Goal: Task Accomplishment & Management: Complete application form

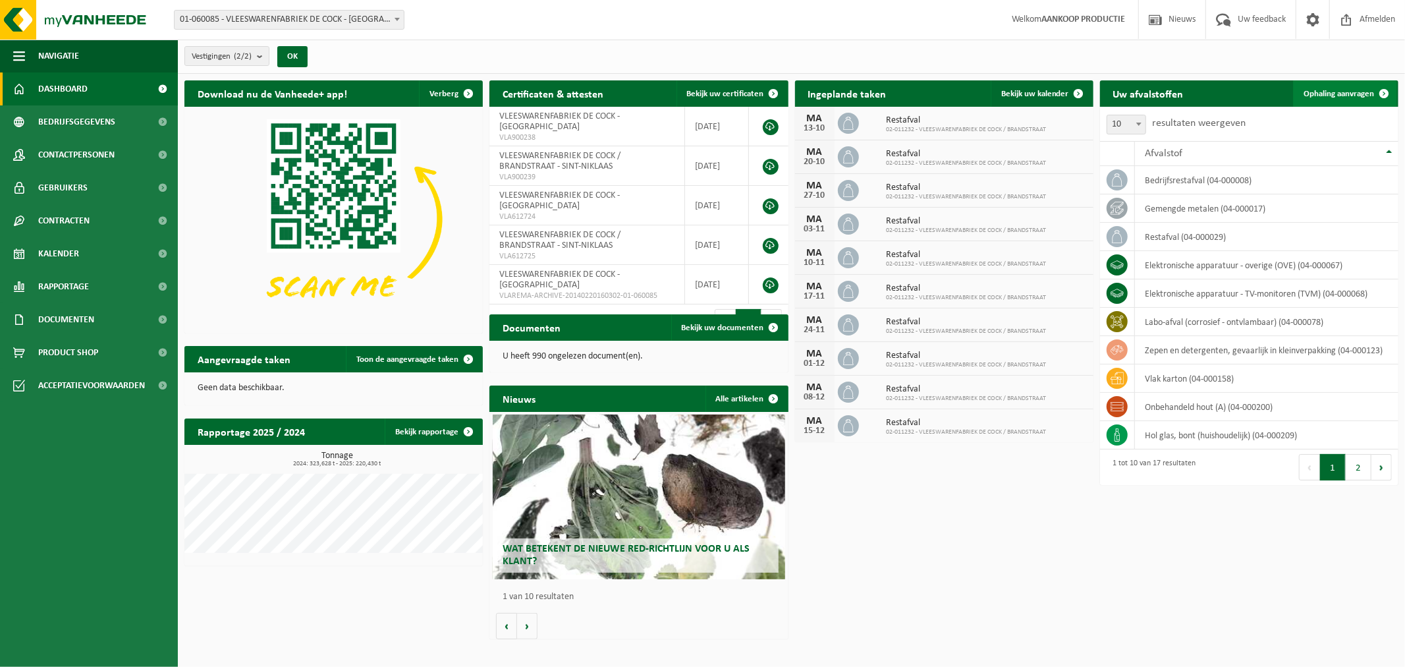
click at [1349, 92] on span "Ophaling aanvragen" at bounding box center [1339, 94] width 70 height 9
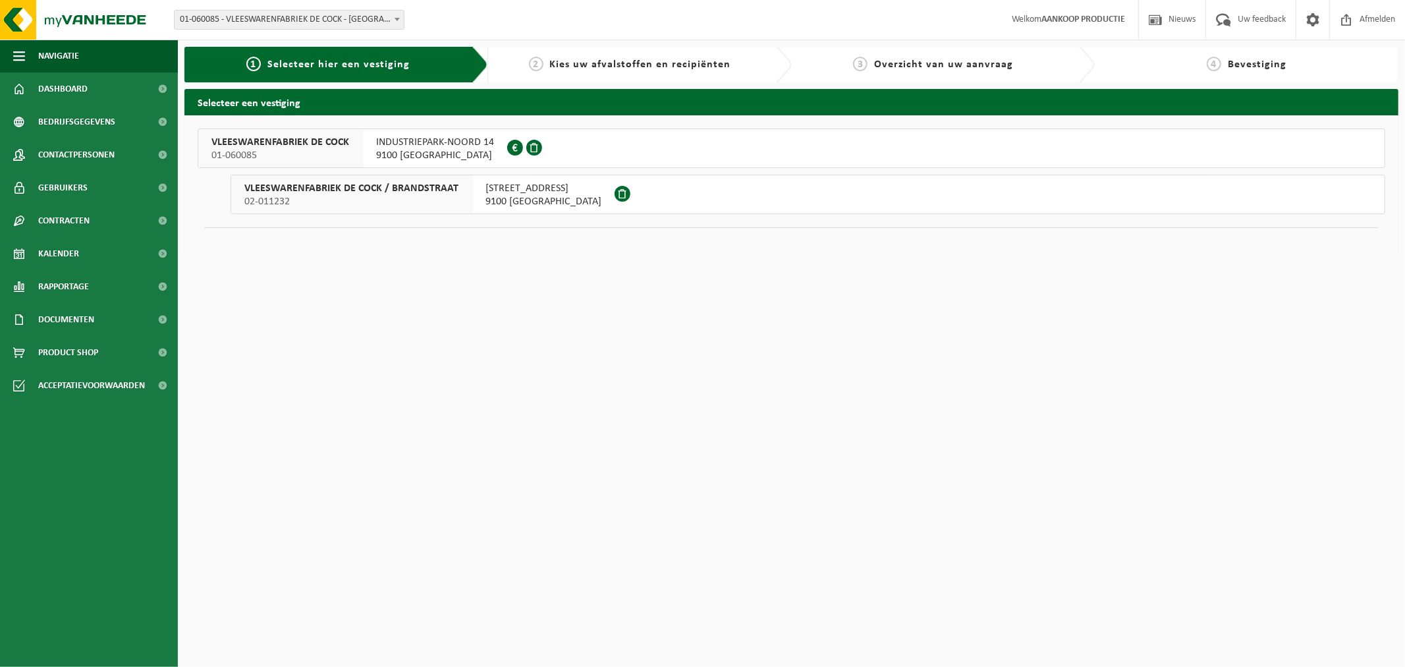
click at [468, 154] on span "9100 SINT-NIKLAAS" at bounding box center [435, 155] width 118 height 13
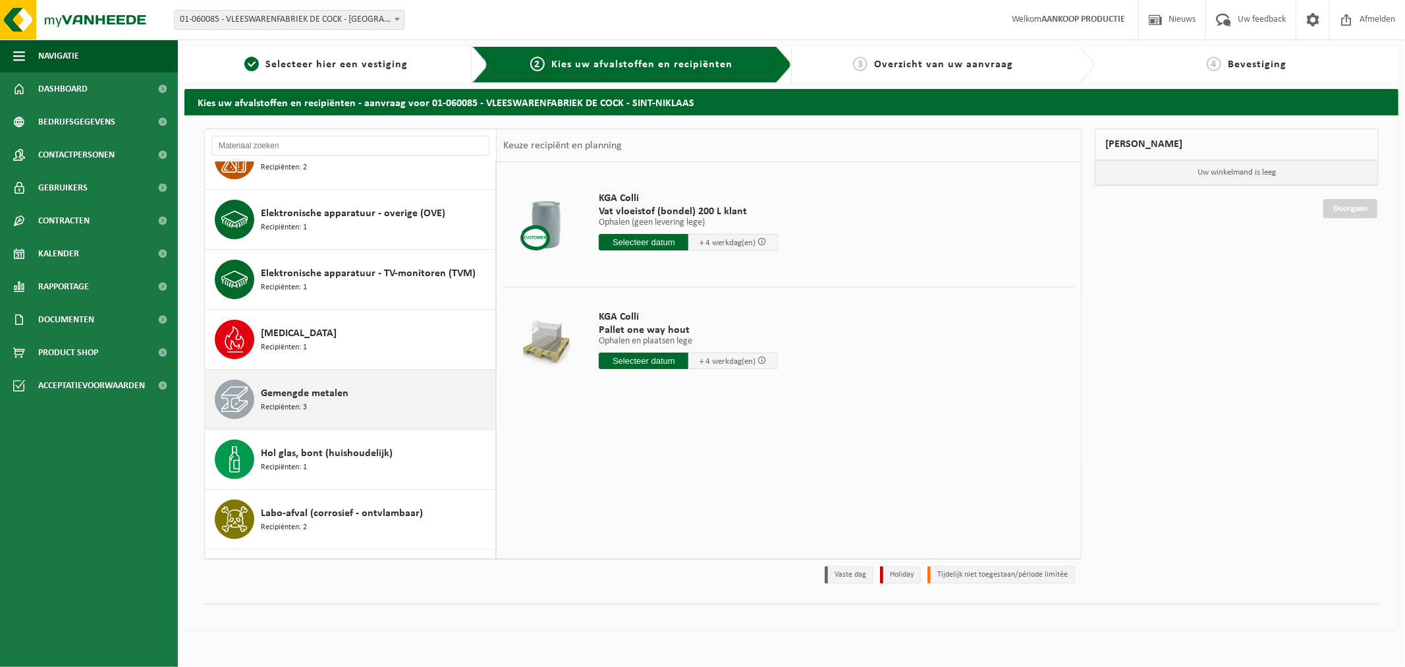
scroll to position [293, 0]
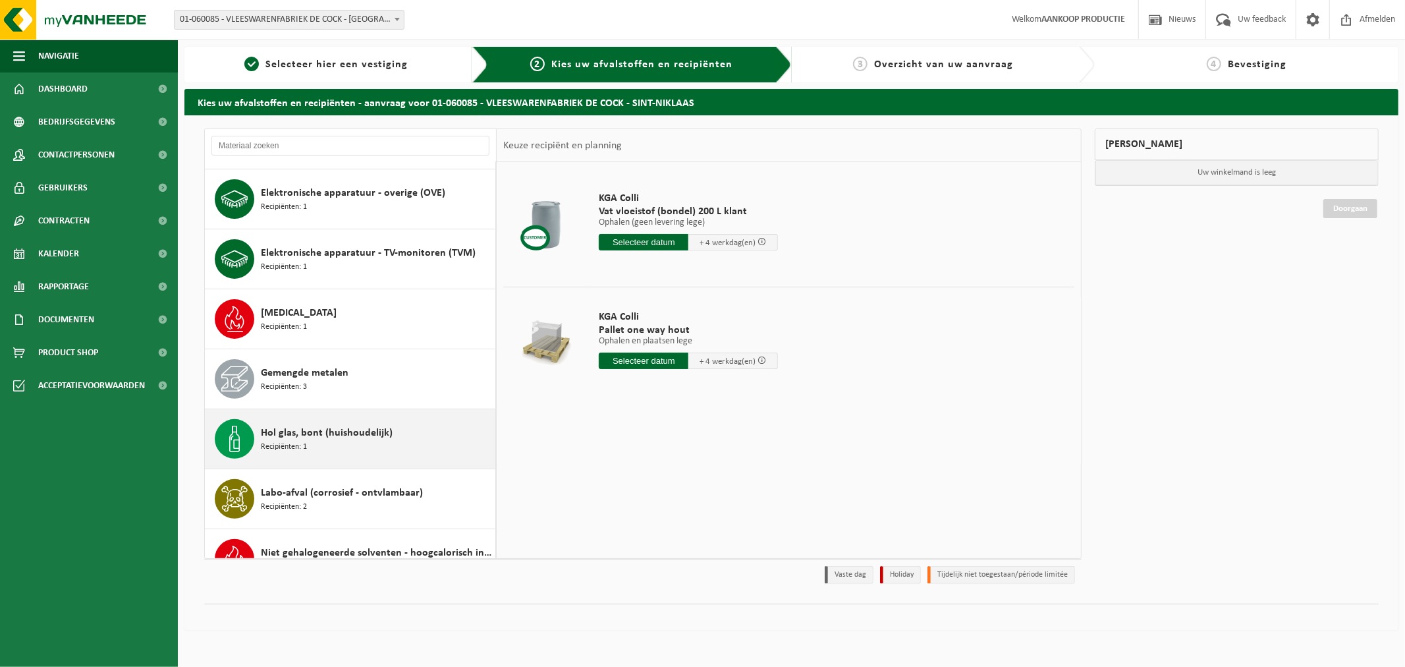
click at [304, 441] on span "Recipiënten: 1" at bounding box center [284, 447] width 46 height 13
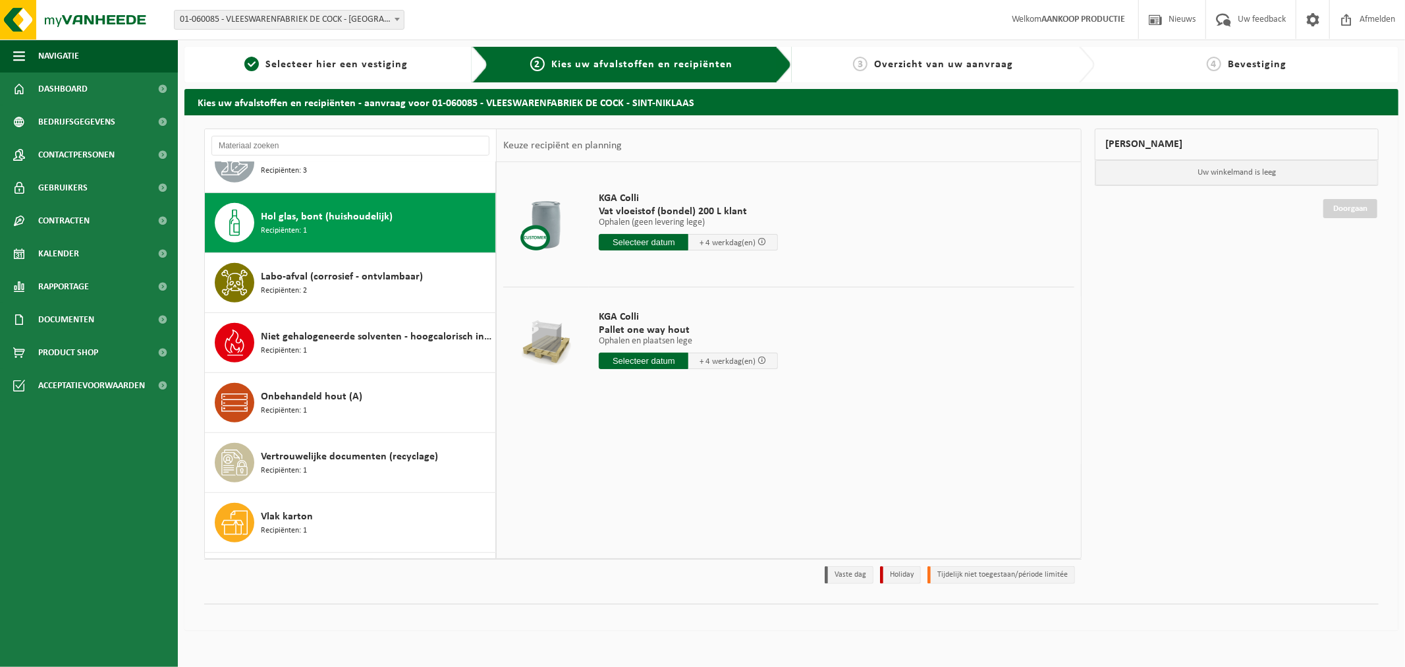
scroll to position [540, 0]
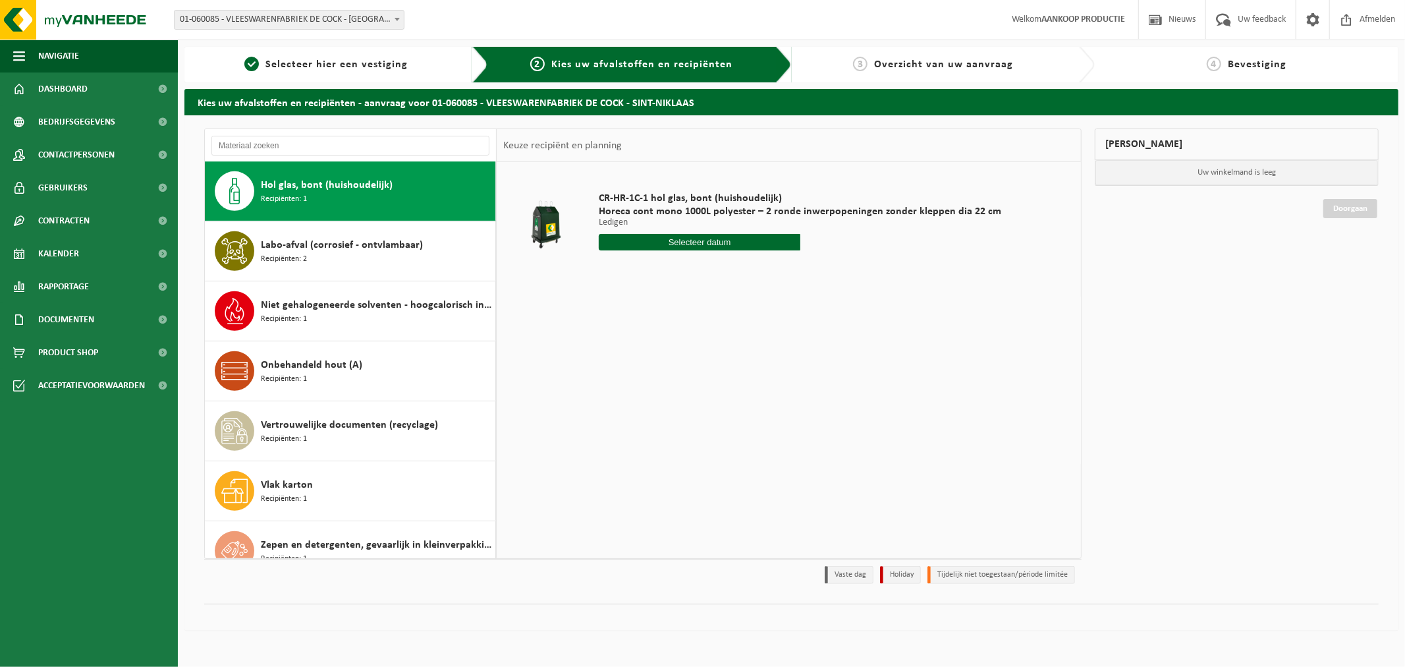
click at [738, 242] on input "text" at bounding box center [700, 242] width 202 height 16
click at [679, 363] on div "16" at bounding box center [680, 359] width 23 height 21
type input "Van 2025-10-16"
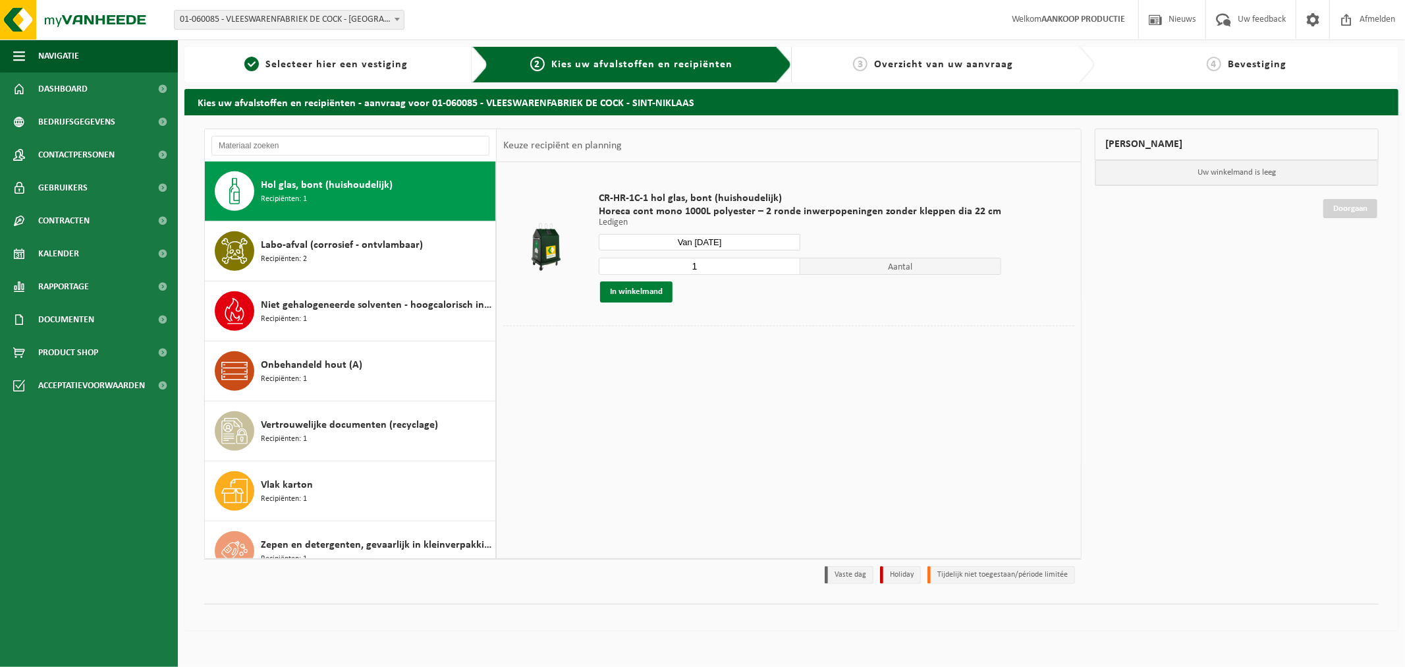
click at [653, 289] on button "In winkelmand" at bounding box center [636, 291] width 72 height 21
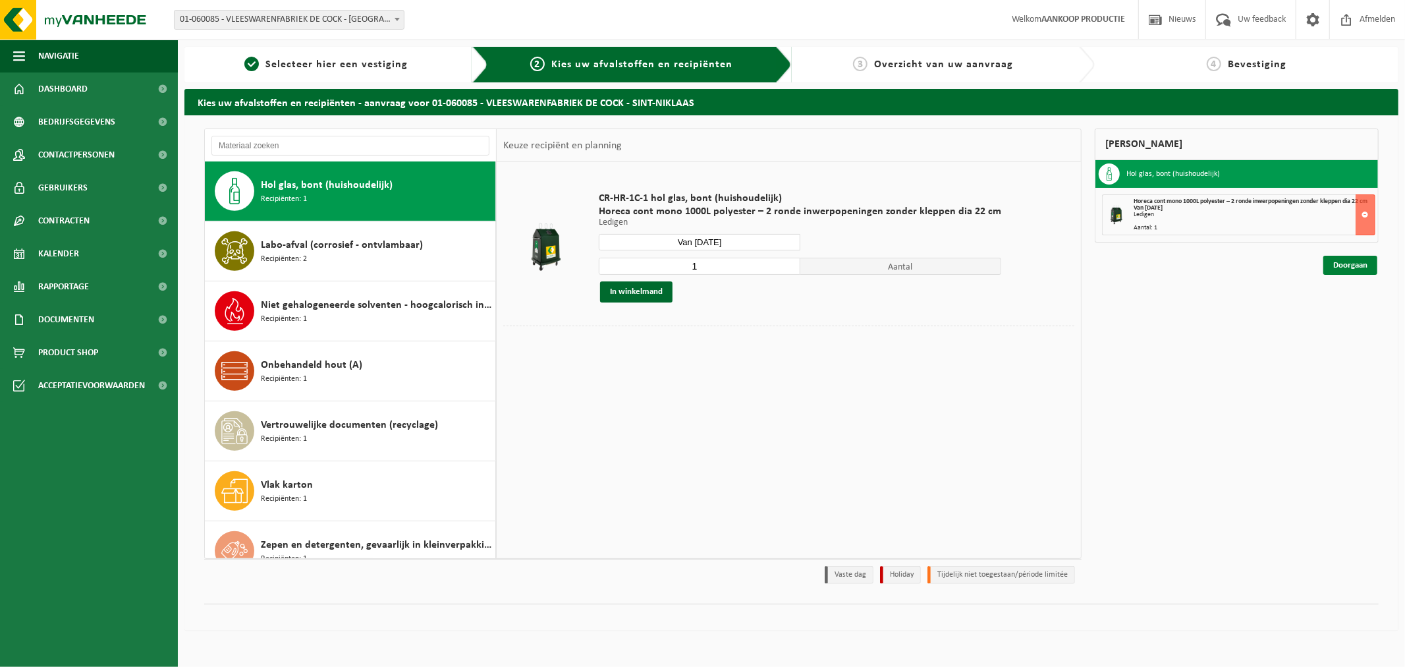
click at [1351, 274] on link "Doorgaan" at bounding box center [1351, 265] width 54 height 19
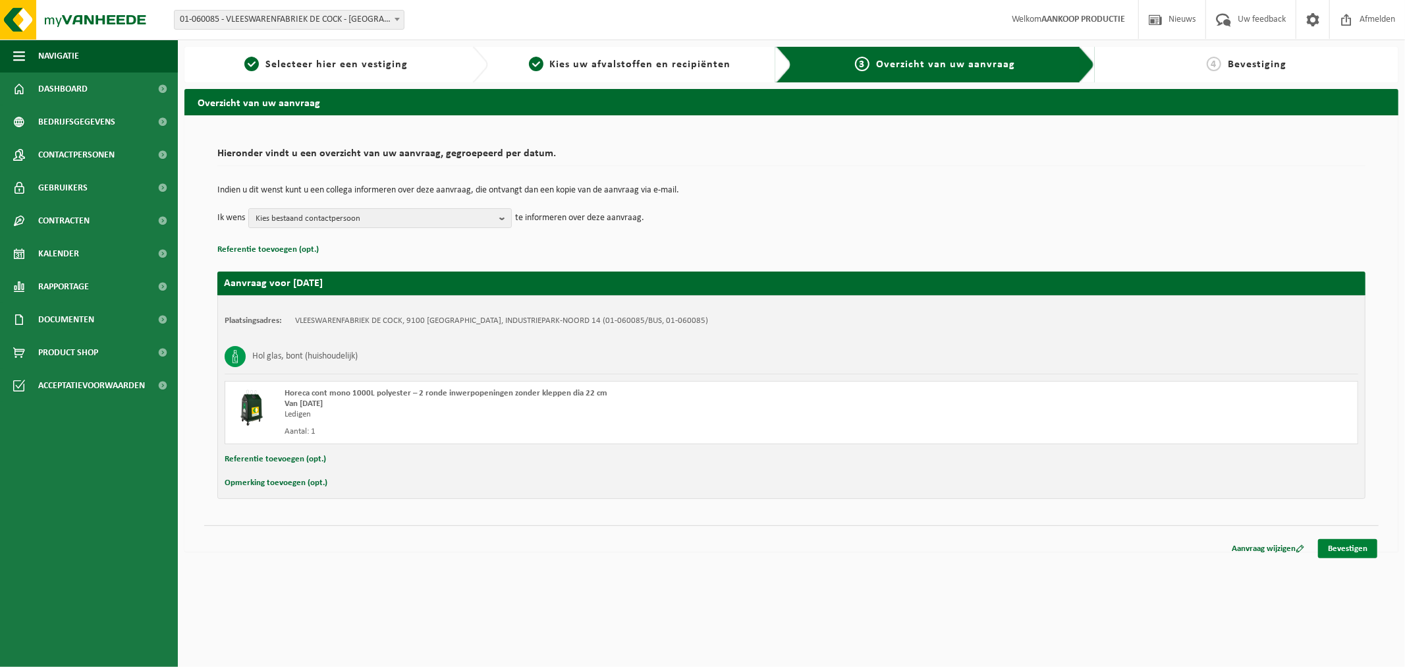
click at [1359, 548] on link "Bevestigen" at bounding box center [1347, 548] width 59 height 19
